Goal: Transaction & Acquisition: Purchase product/service

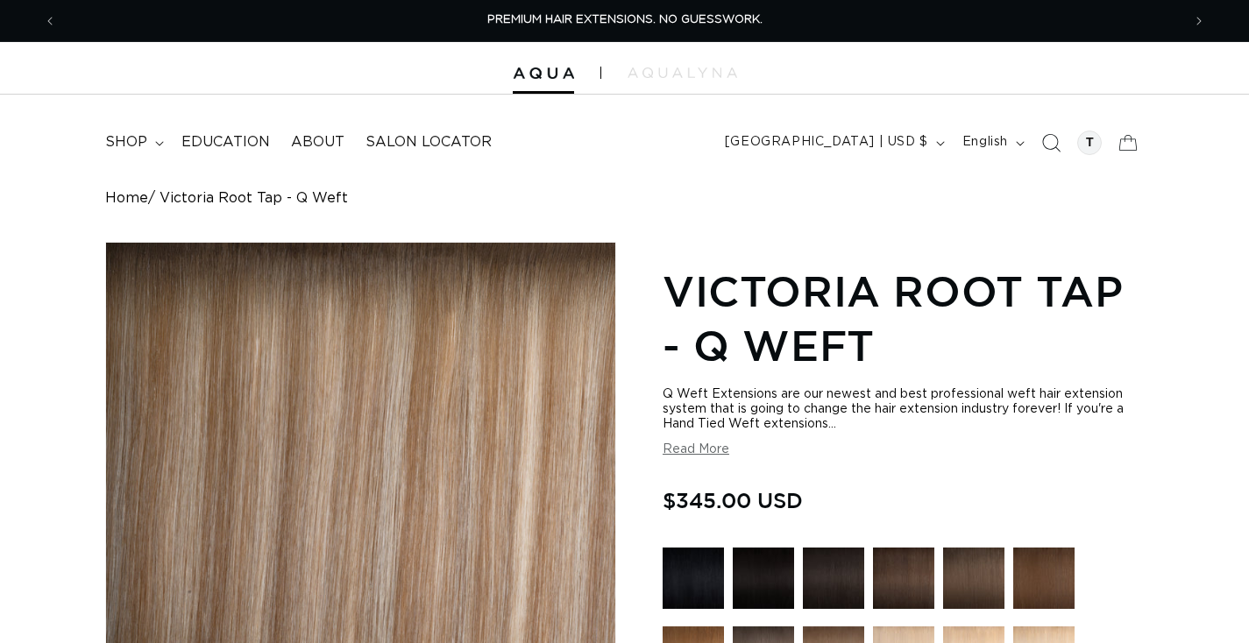
click at [1057, 144] on icon "Search" at bounding box center [1052, 143] width 18 height 18
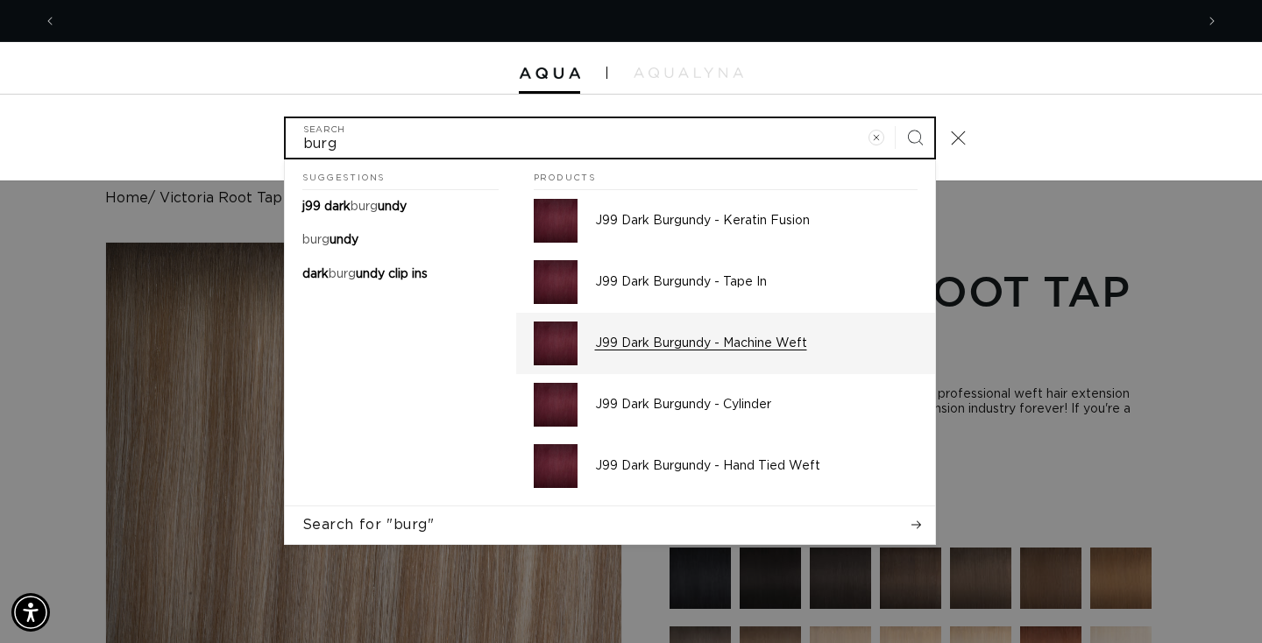
scroll to position [0, 2338]
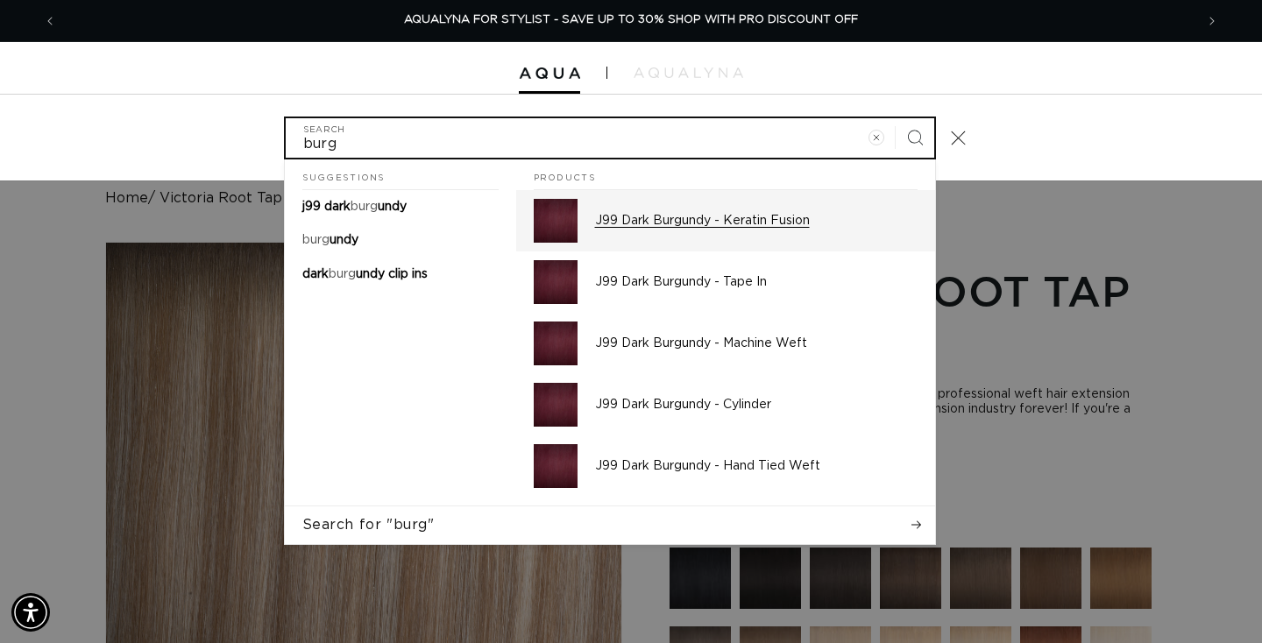
type input "burg"
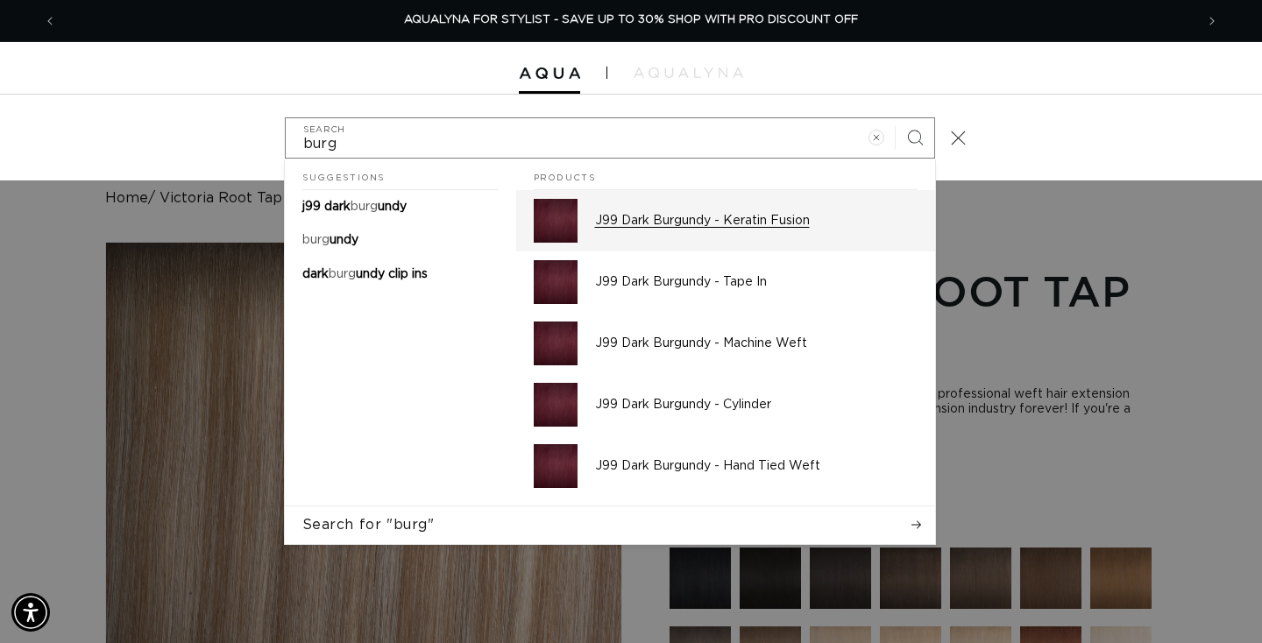
click at [698, 224] on p "J99 Dark Burgundy - Keratin Fusion" at bounding box center [756, 221] width 322 height 16
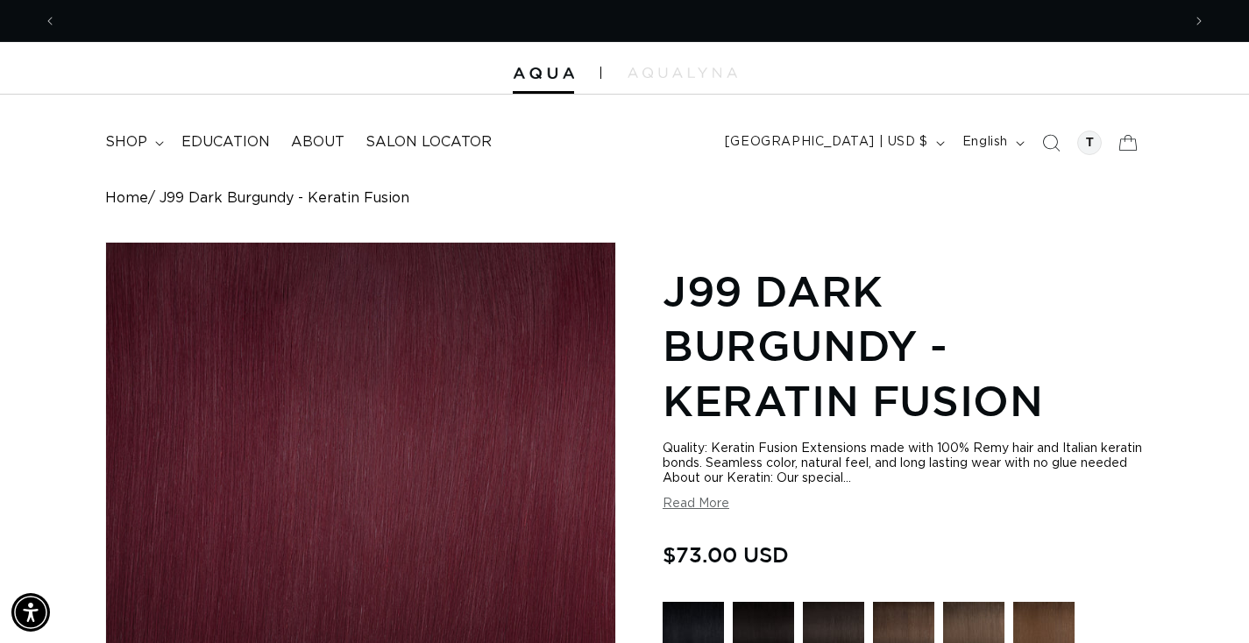
scroll to position [0, 2311]
